Goal: Use online tool/utility: Utilize a website feature to perform a specific function

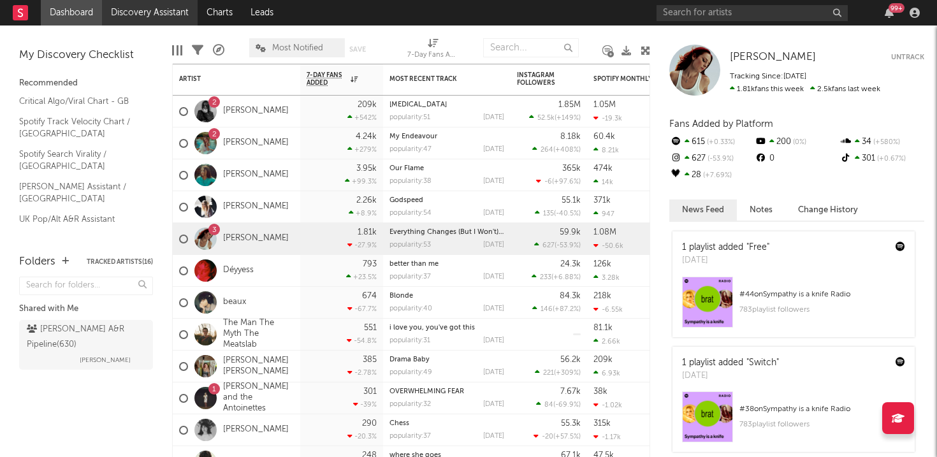
click at [166, 13] on link "Discovery Assistant" at bounding box center [150, 12] width 96 height 25
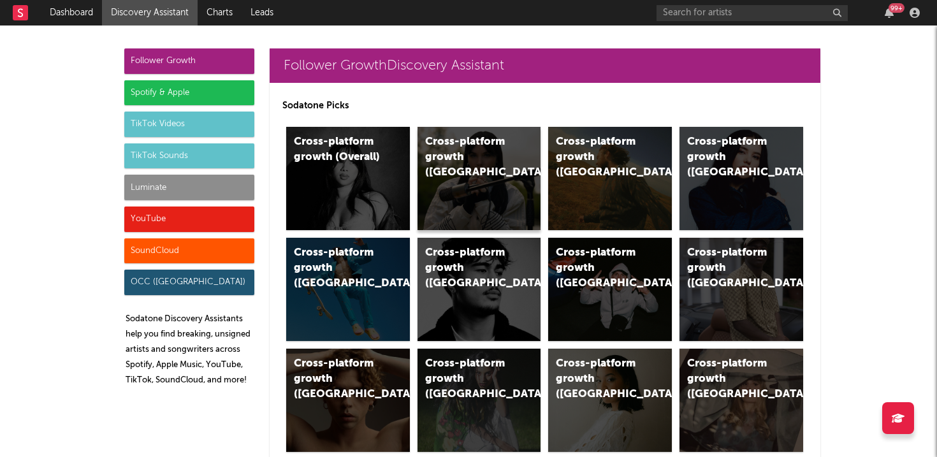
click at [445, 158] on div "Cross-platform growth ([GEOGRAPHIC_DATA])" at bounding box center [468, 157] width 87 height 46
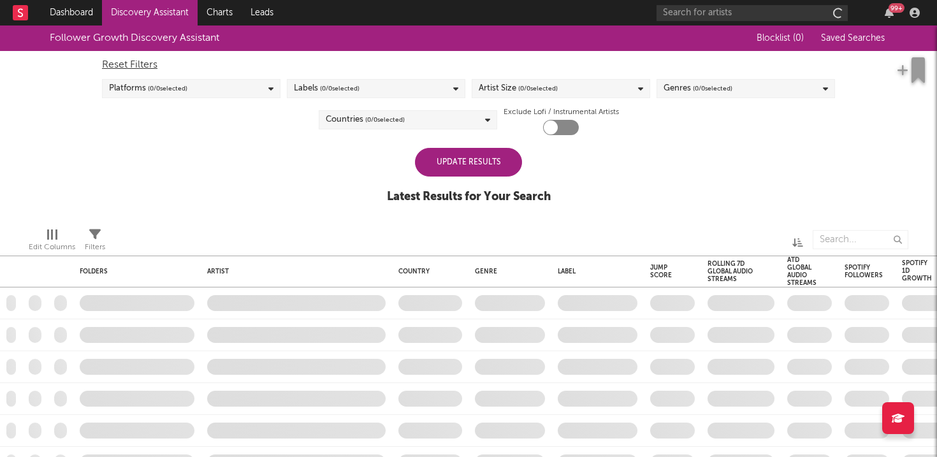
checkbox input "true"
